Goal: Transaction & Acquisition: Download file/media

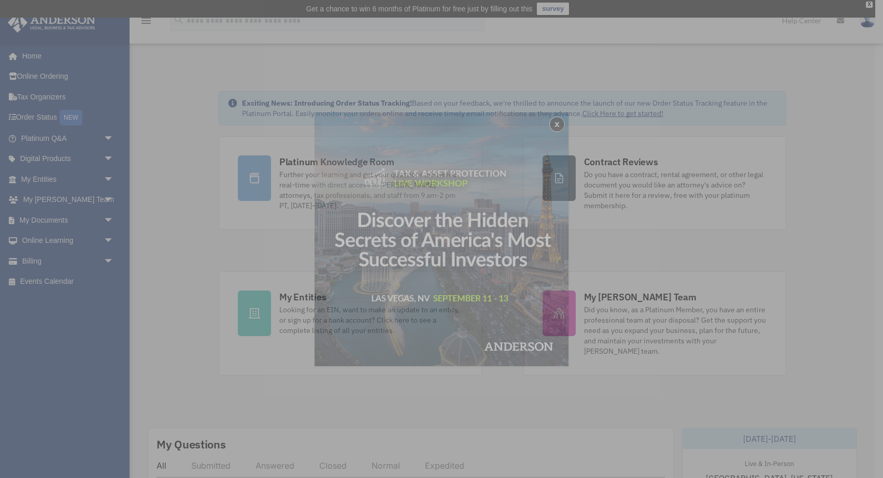
click at [60, 217] on div "x" at bounding box center [441, 239] width 883 height 478
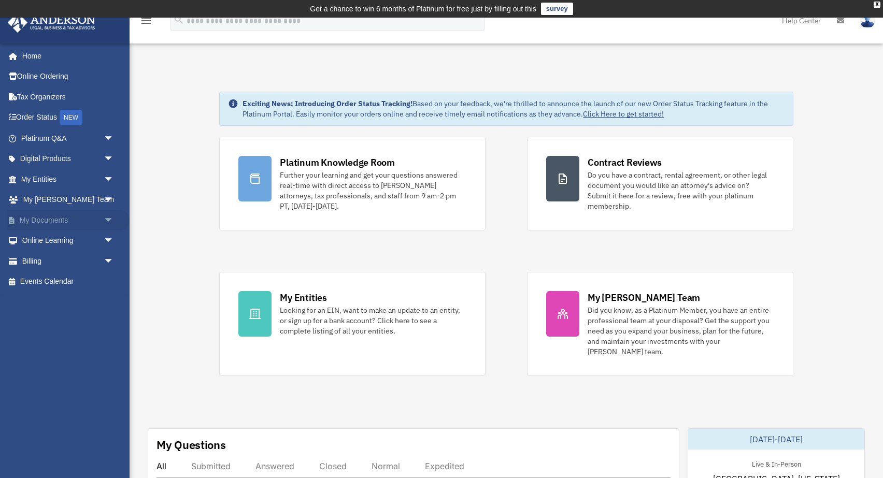
click at [109, 217] on span "arrow_drop_down" at bounding box center [114, 220] width 21 height 21
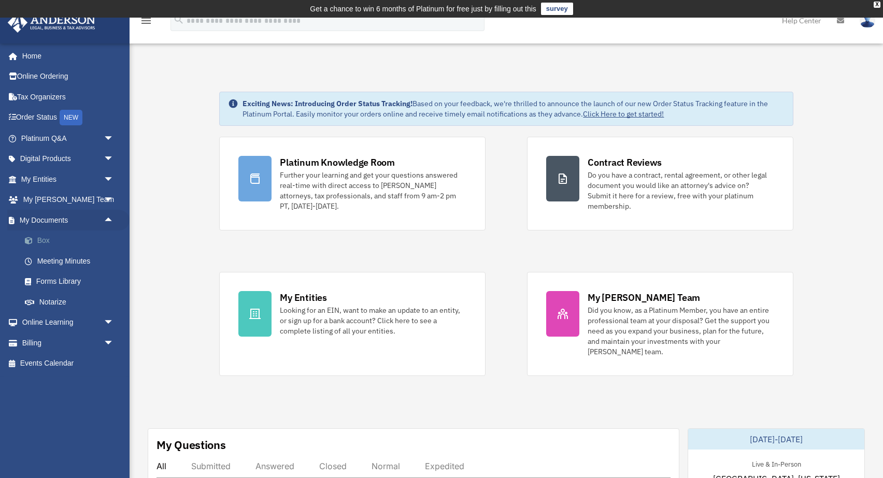
click at [46, 238] on link "Box" at bounding box center [72, 241] width 115 height 21
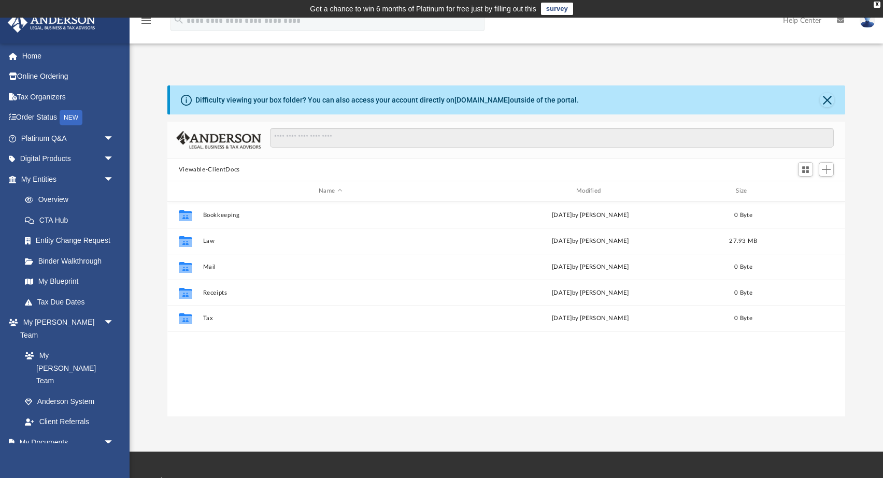
scroll to position [236, 678]
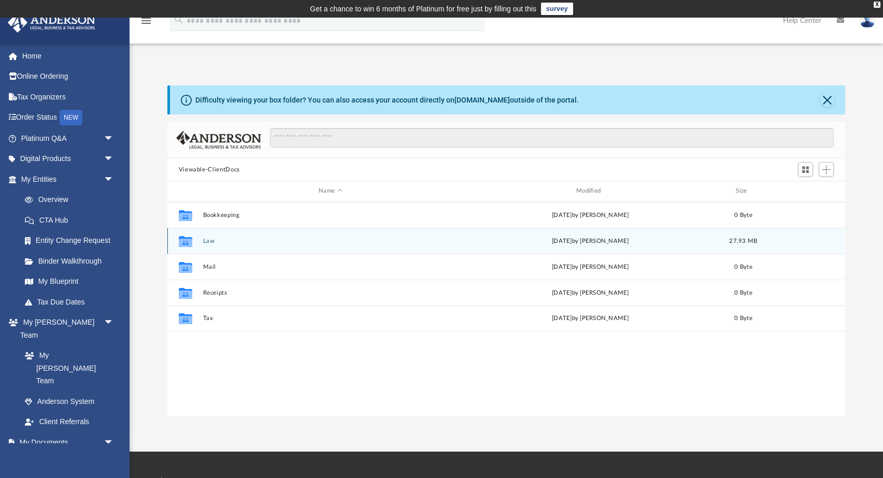
click at [235, 238] on button "Law" at bounding box center [330, 241] width 255 height 7
click at [235, 241] on button "623 Linden, LLC" at bounding box center [330, 241] width 255 height 7
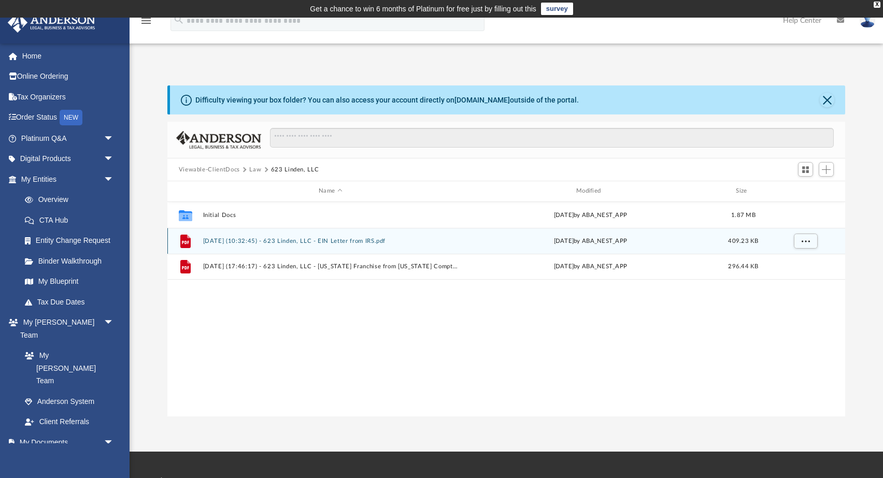
click at [362, 245] on div "File 2025.05.01 (10:32:45) - 623 Linden, LLC - EIN Letter from IRS.pdf Thu May …" at bounding box center [506, 241] width 678 height 26
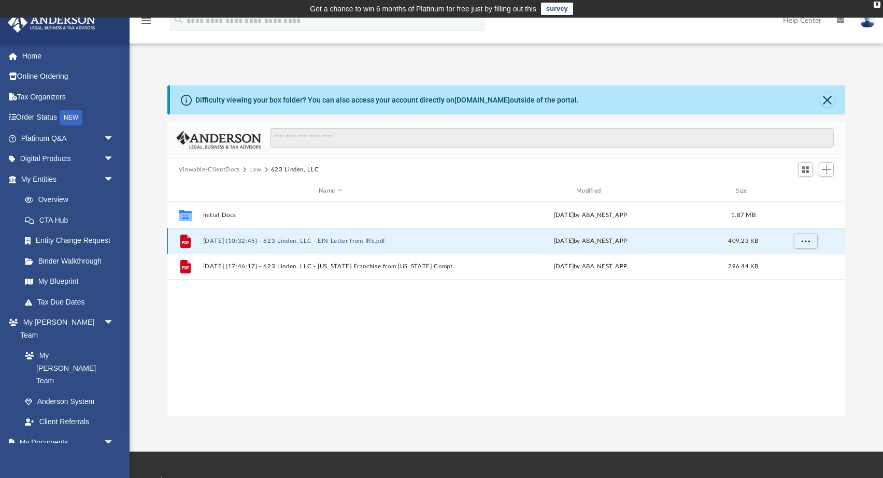
click at [361, 239] on button "2025.05.01 (10:32:45) - 623 Linden, LLC - EIN Letter from IRS.pdf" at bounding box center [330, 241] width 255 height 7
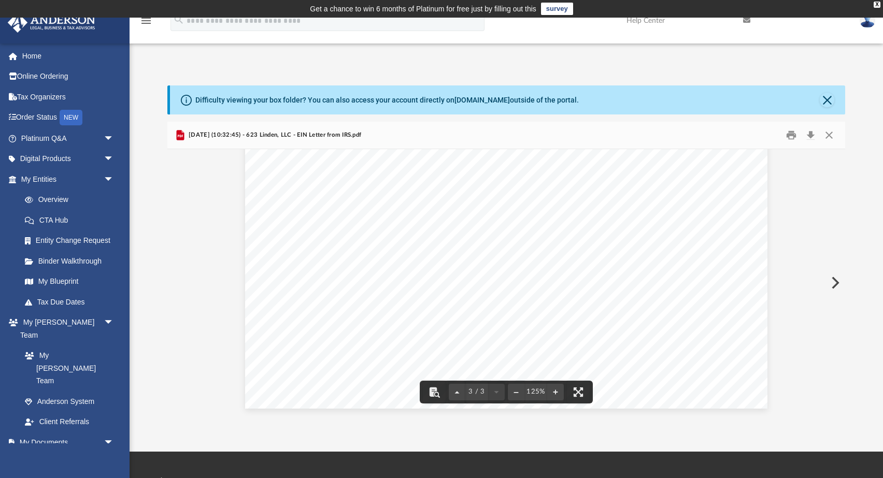
scroll to position [1823, 0]
click at [810, 136] on button "Download" at bounding box center [810, 135] width 19 height 16
click at [830, 135] on button "Close" at bounding box center [829, 135] width 19 height 16
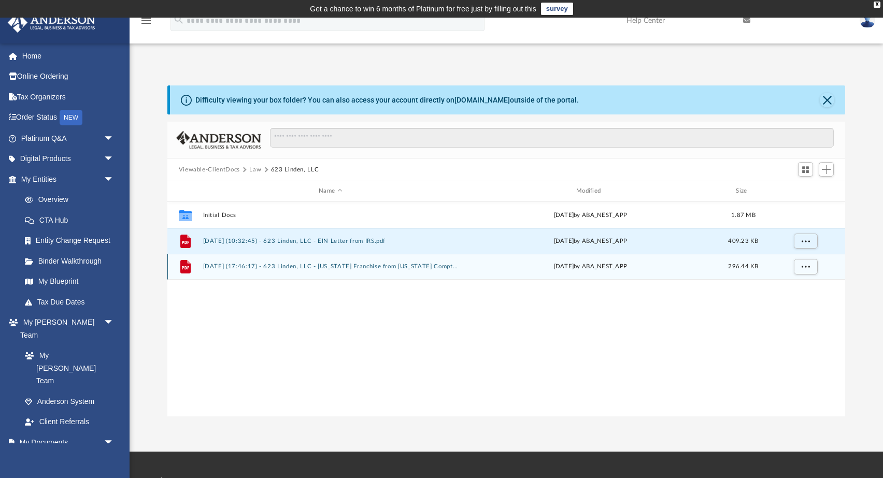
click at [291, 269] on button "2025.05.02 (17:46:17) - 623 Linden, LLC - Texas Franchise from Texas Comptrolle…" at bounding box center [330, 266] width 255 height 7
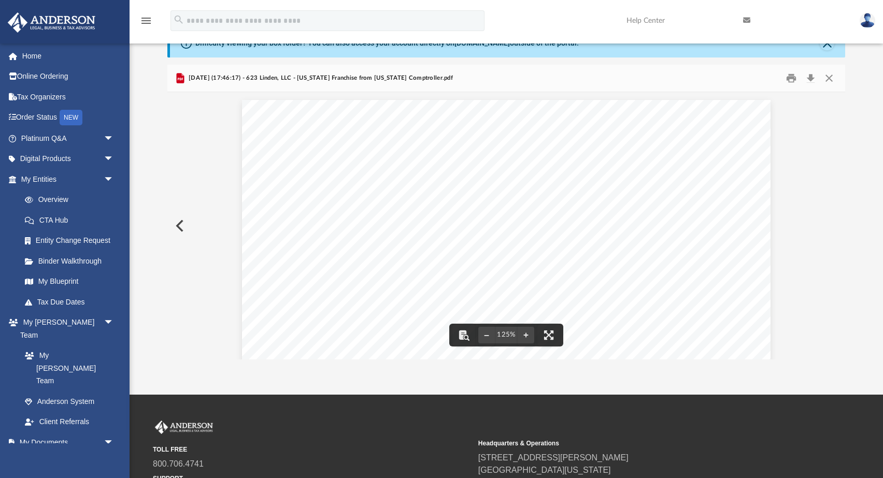
scroll to position [0, 0]
click at [182, 232] on button "Preview" at bounding box center [178, 225] width 23 height 29
click at [830, 78] on button "Close" at bounding box center [829, 78] width 19 height 16
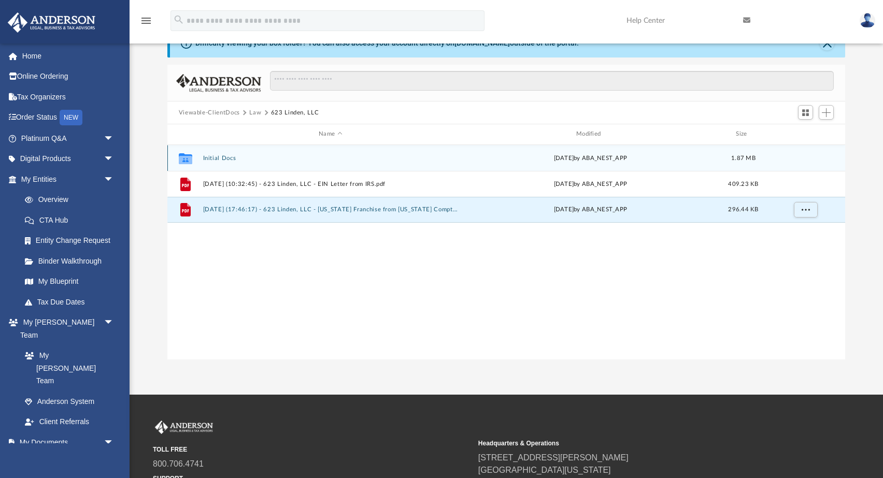
click at [211, 153] on div "Collaborated Folder Initial Docs Fri Apr 18 2025 by ABA_NEST_APP 1.87 MB" at bounding box center [506, 158] width 678 height 26
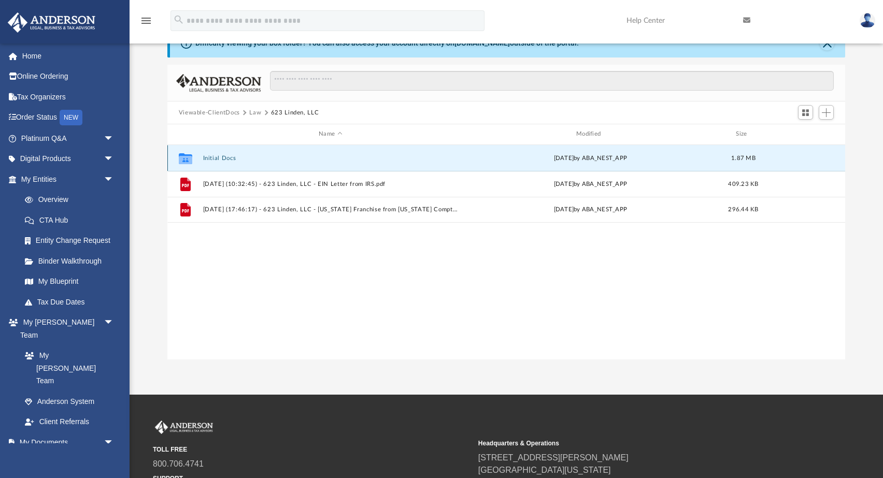
click at [211, 163] on div "Collaborated Folder Initial Docs Fri Apr 18 2025 by ABA_NEST_APP 1.87 MB" at bounding box center [506, 158] width 678 height 26
click at [255, 113] on button "Law" at bounding box center [255, 112] width 12 height 9
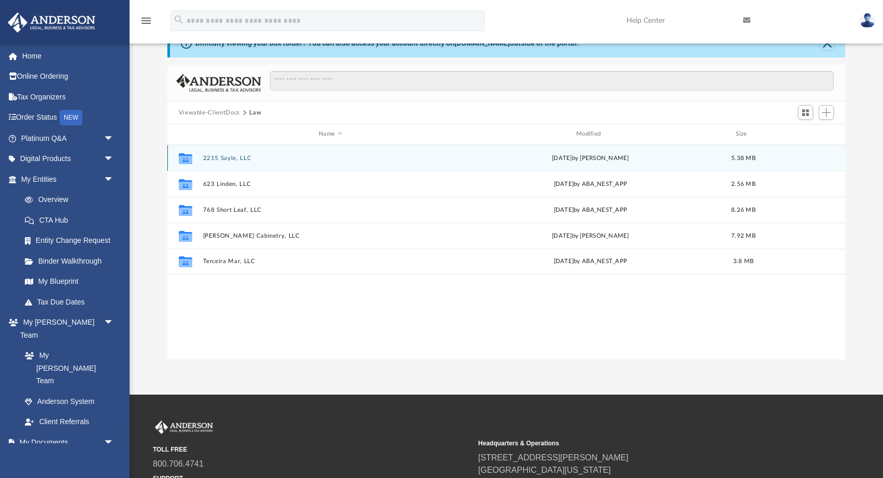
click at [229, 158] on button "2215 Sayle, LLC" at bounding box center [330, 158] width 255 height 7
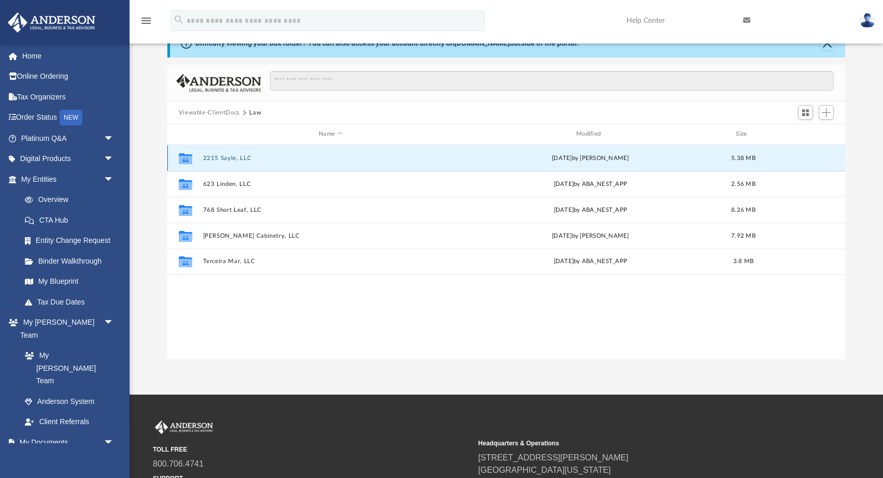
click at [229, 158] on button "2215 Sayle, LLC" at bounding box center [330, 158] width 255 height 7
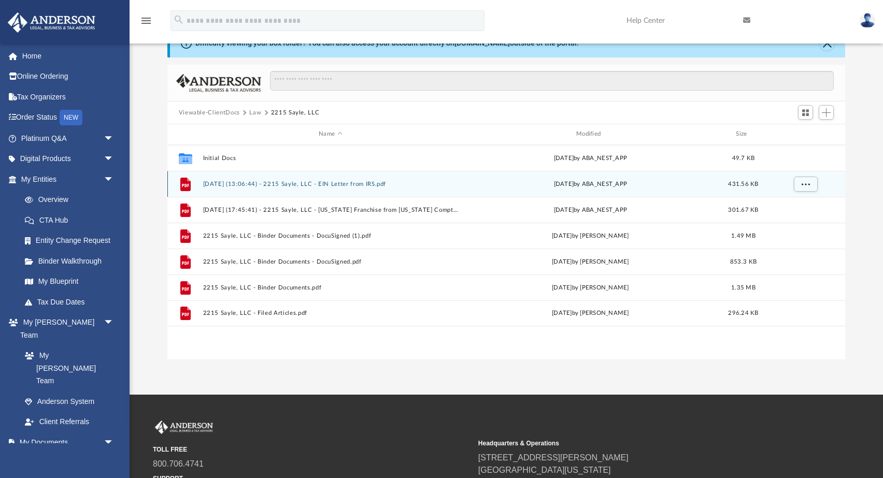
click at [339, 184] on button "2025.04.30 (13:06:44) - 2215 Sayle, LLC - EIN Letter from IRS.pdf" at bounding box center [330, 184] width 255 height 7
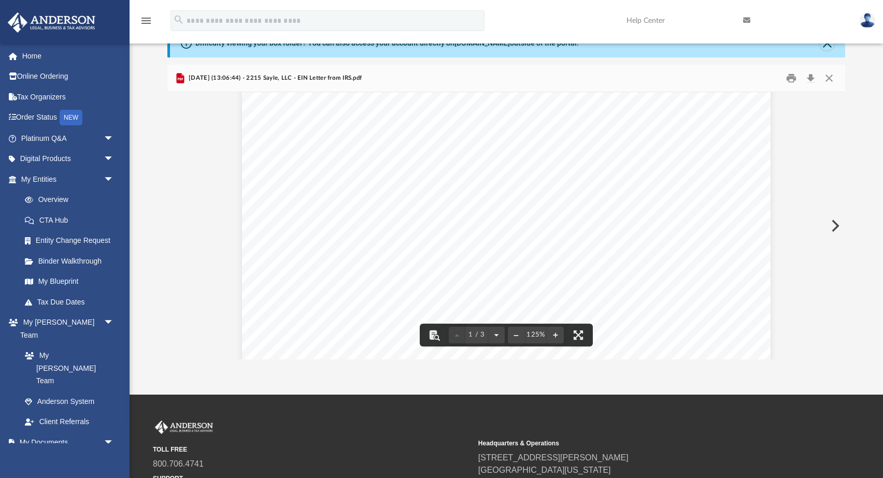
scroll to position [91, 0]
click at [827, 78] on button "Close" at bounding box center [829, 78] width 19 height 16
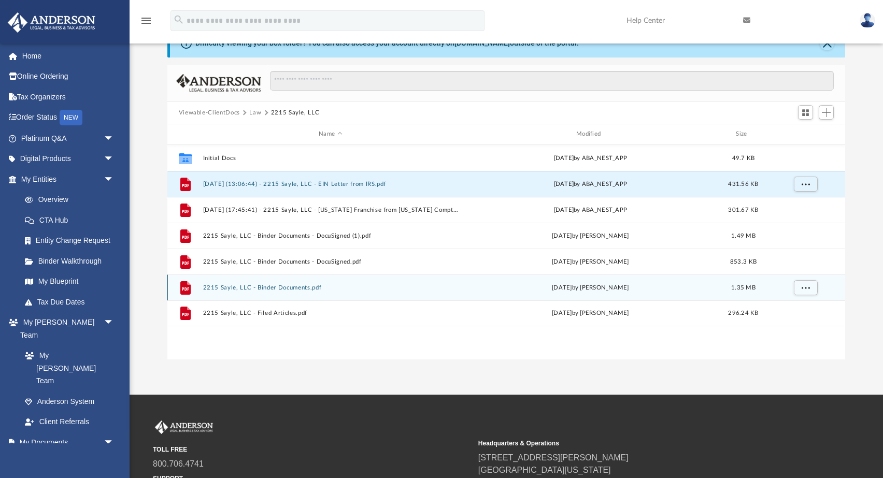
click at [311, 288] on button "2215 Sayle, LLC - Binder Documents.pdf" at bounding box center [330, 287] width 255 height 7
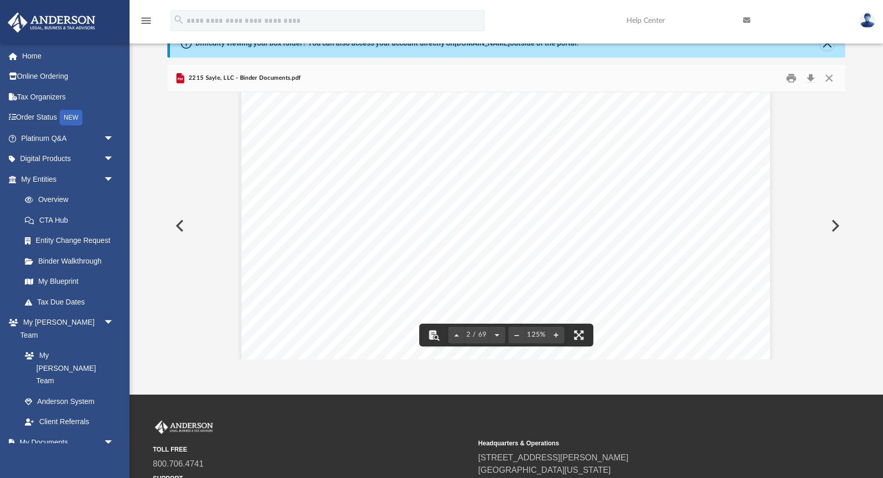
scroll to position [1095, 3]
click at [810, 78] on button "Download" at bounding box center [810, 78] width 19 height 16
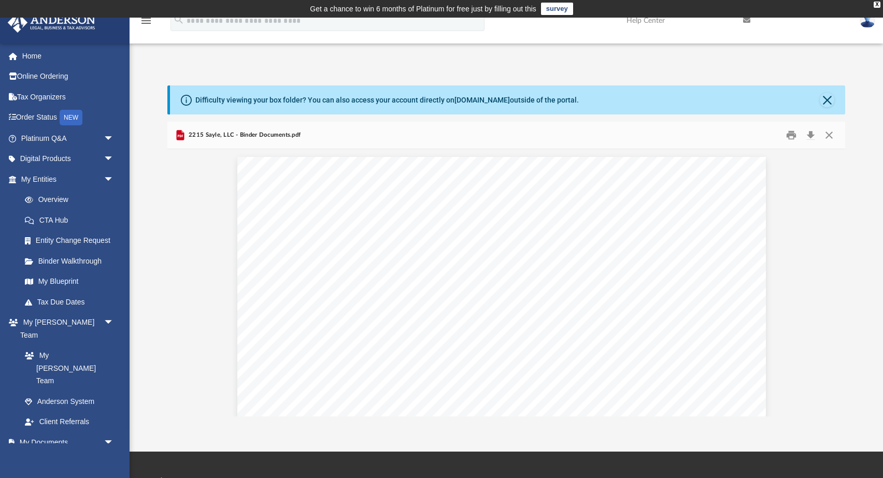
scroll to position [0, 0]
click at [831, 136] on button "Close" at bounding box center [829, 135] width 19 height 16
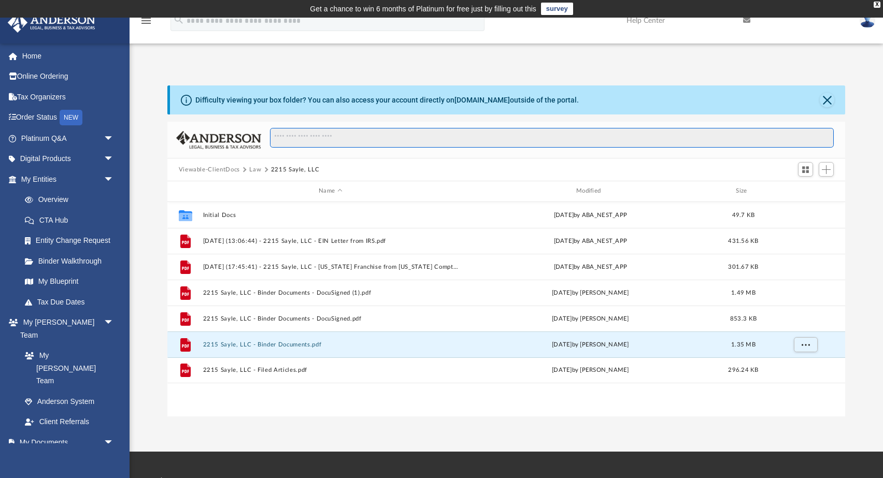
click at [831, 136] on input "Search files and folders" at bounding box center [552, 138] width 564 height 20
click at [827, 98] on button "Close" at bounding box center [827, 100] width 15 height 15
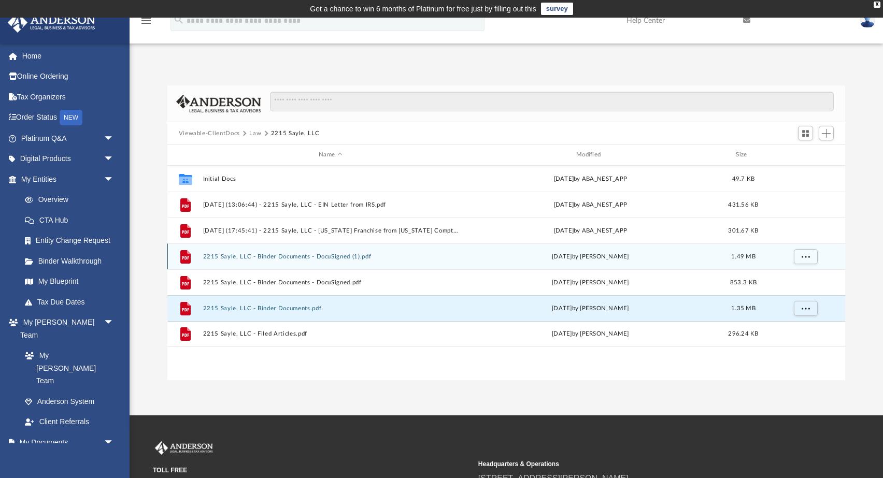
click at [305, 257] on button "2215 Sayle, LLC - Binder Documents - DocuSigned (1).pdf" at bounding box center [330, 256] width 255 height 7
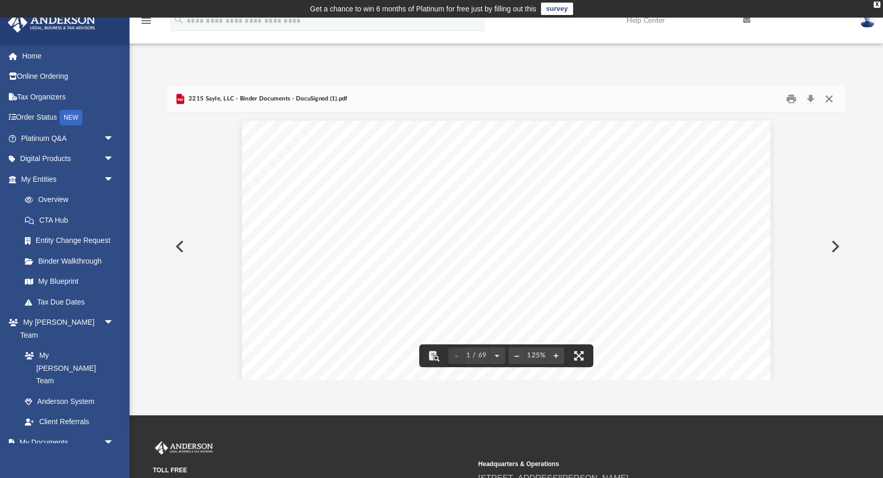
click at [830, 99] on button "Close" at bounding box center [829, 99] width 19 height 16
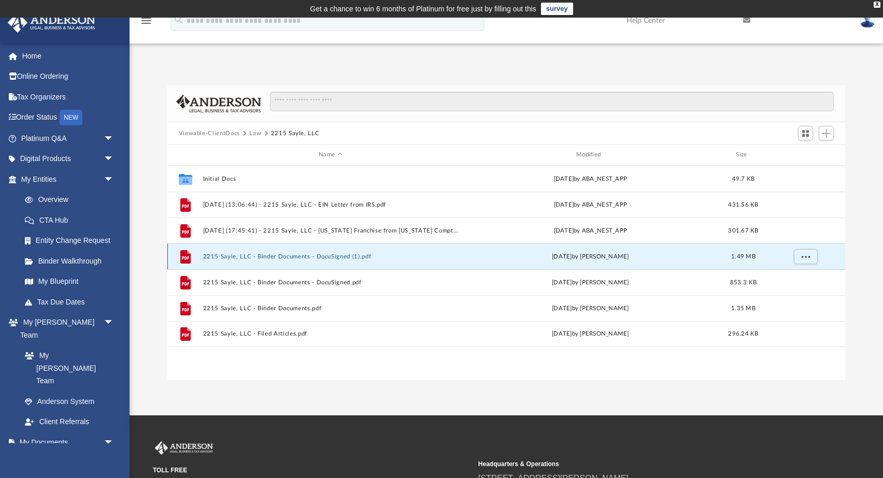
click at [352, 254] on button "2215 Sayle, LLC - Binder Documents - DocuSigned (1).pdf" at bounding box center [330, 256] width 255 height 7
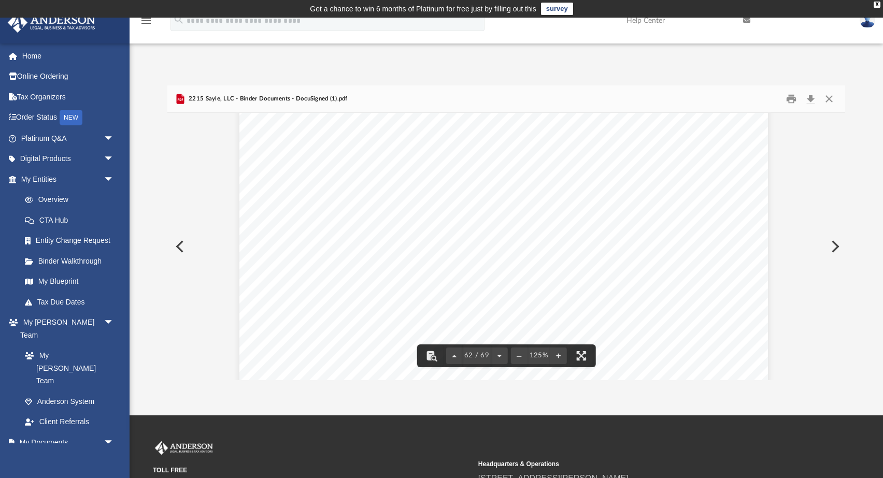
scroll to position [42886, 3]
click at [811, 102] on button "Download" at bounding box center [810, 99] width 19 height 16
